Goal: Task Accomplishment & Management: Use online tool/utility

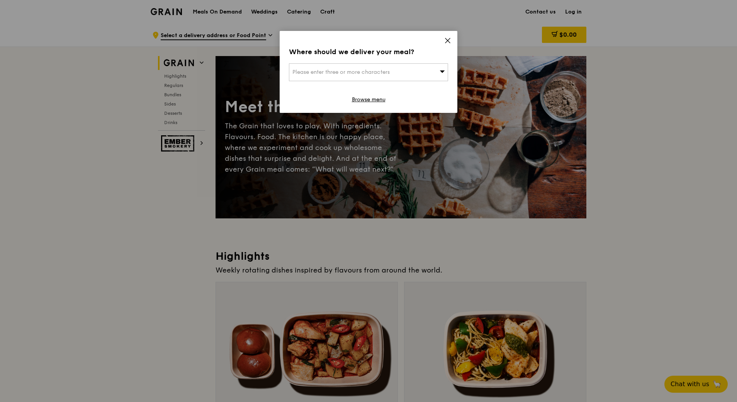
click at [359, 79] on div "Please enter three or more characters" at bounding box center [368, 72] width 159 height 18
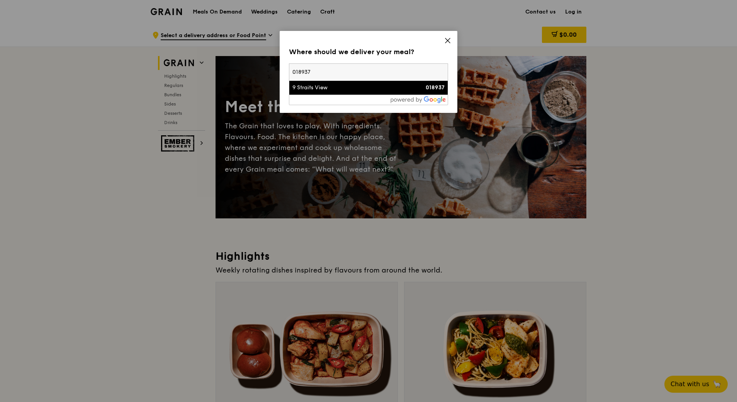
type input "018937"
click at [347, 83] on li "9 Straits View 018937" at bounding box center [368, 88] width 158 height 14
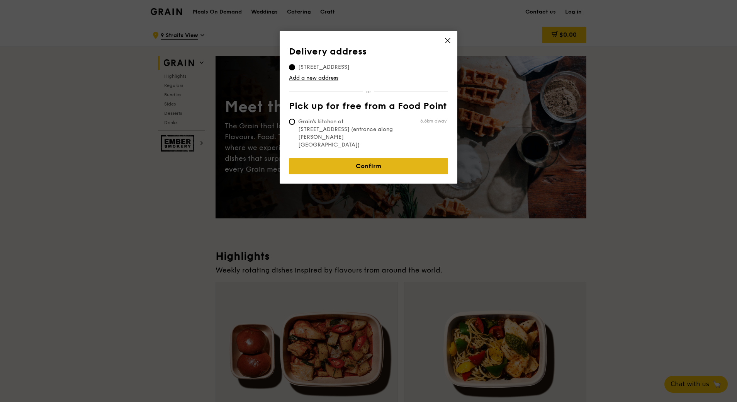
click at [368, 158] on link "Confirm" at bounding box center [368, 166] width 159 height 16
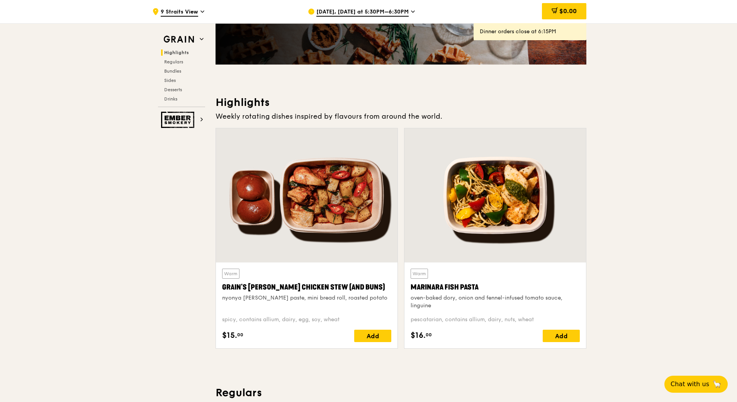
scroll to position [270, 0]
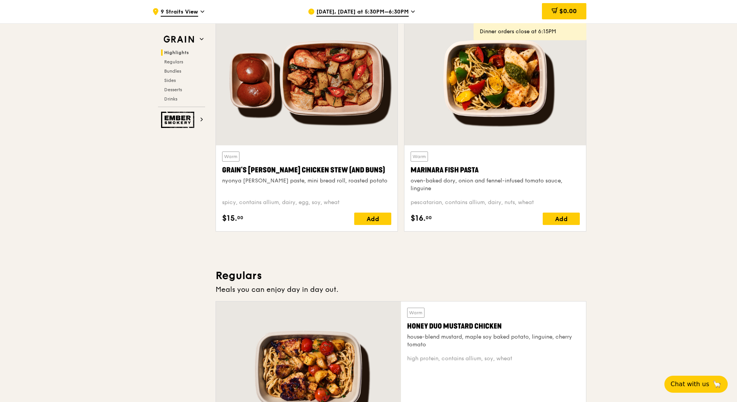
click at [473, 102] on div at bounding box center [494, 78] width 181 height 134
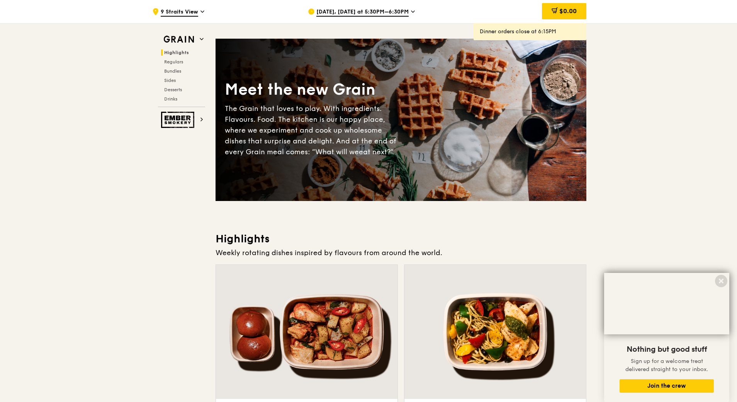
scroll to position [0, 0]
